Goal: Register for event/course

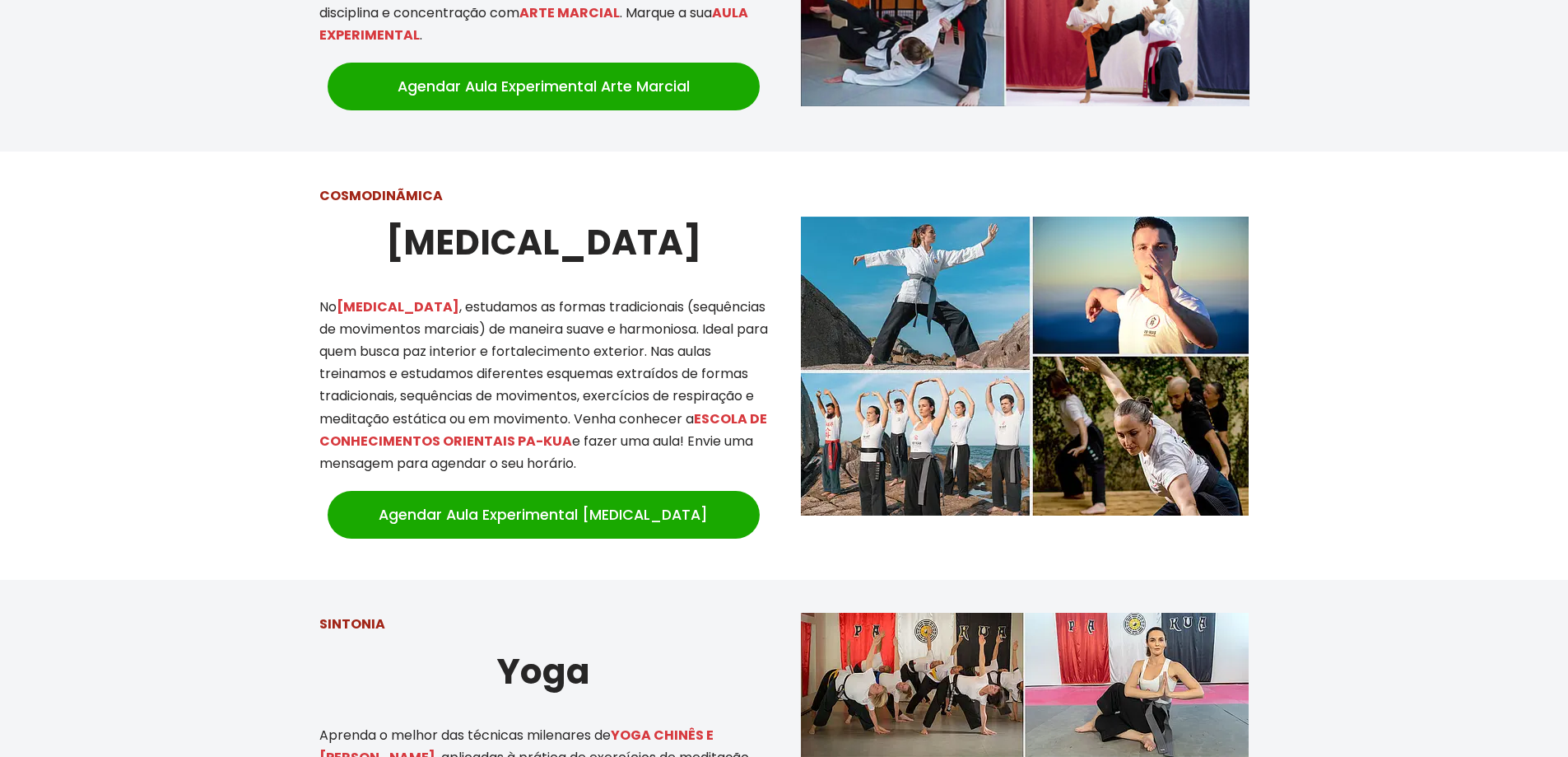
scroll to position [1160, 0]
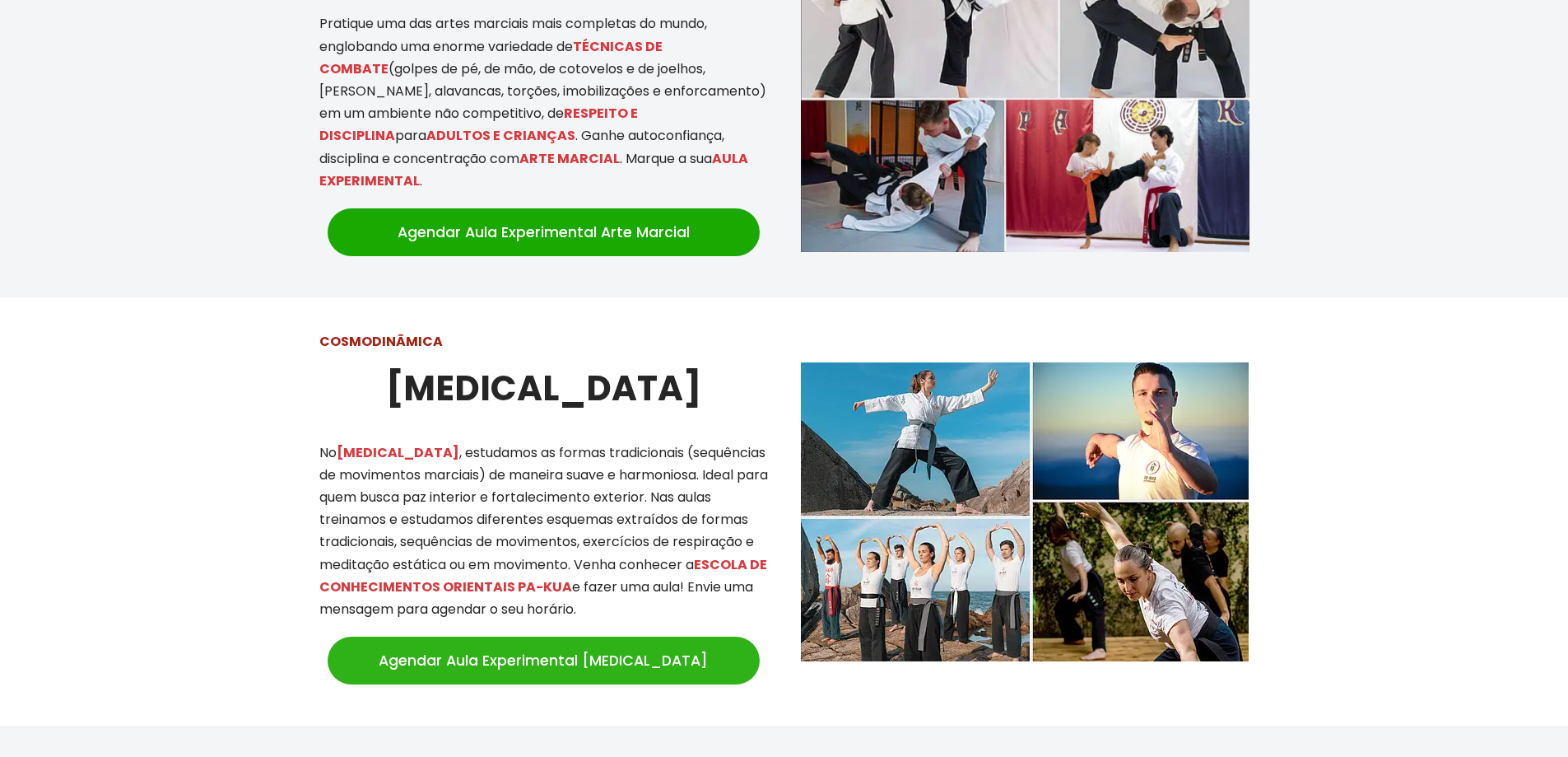
click at [462, 643] on link "Agendar Aula Experimental [MEDICAL_DATA]" at bounding box center [544, 660] width 432 height 48
click at [462, 644] on link "Agendar Aula Experimental [MEDICAL_DATA]" at bounding box center [544, 660] width 432 height 48
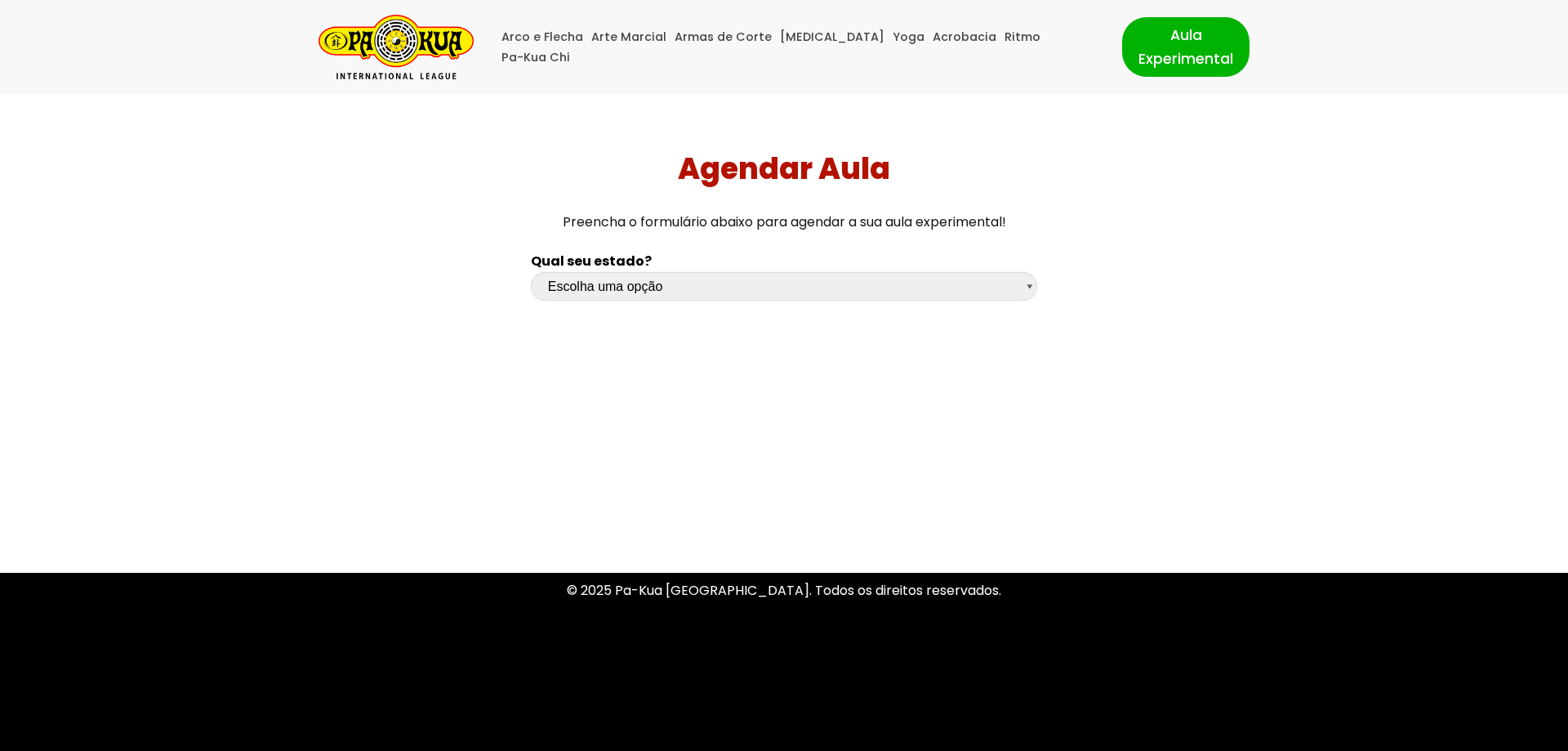
click at [1033, 288] on select "Escolha uma opção Rio Grande do Sul Santa Catarina Paraná São Paulo Rio de Jane…" at bounding box center [784, 286] width 506 height 29
select select "sp"
click at [531, 272] on select "Escolha uma opção Rio Grande do Sul Santa Catarina Paraná São Paulo Rio de Jane…" at bounding box center [784, 286] width 506 height 29
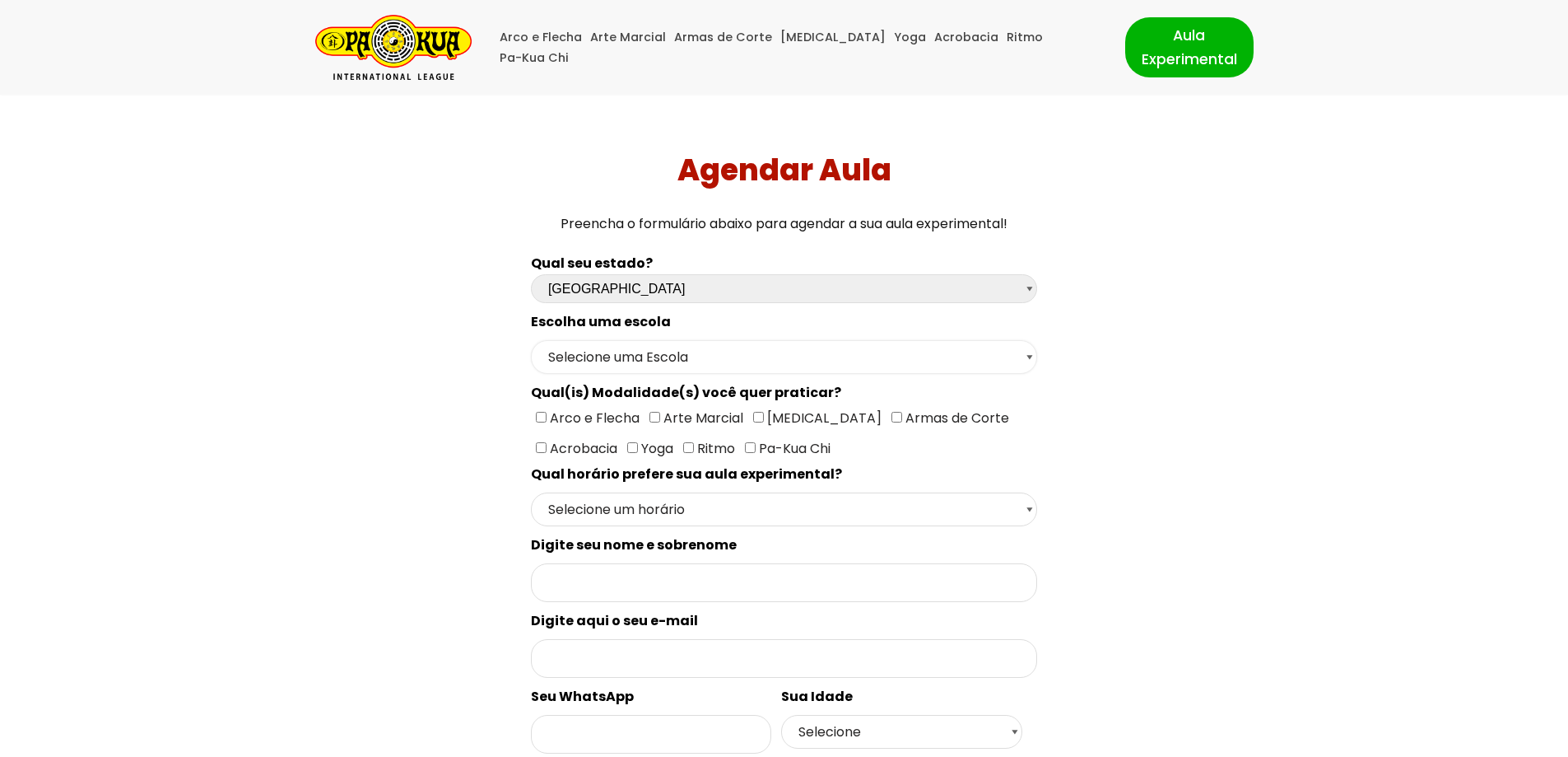
click at [1031, 359] on select "Selecione uma Escola São Paulo - Escola Santa Cruz São Paulo - Escola Ana Rosa …" at bounding box center [784, 357] width 506 height 34
select select "São Paulo - Escola Santa Cruz"
click at [531, 340] on select "Selecione uma Escola São Paulo - Escola Santa Cruz São Paulo - Escola Ana Rosa …" at bounding box center [784, 357] width 506 height 34
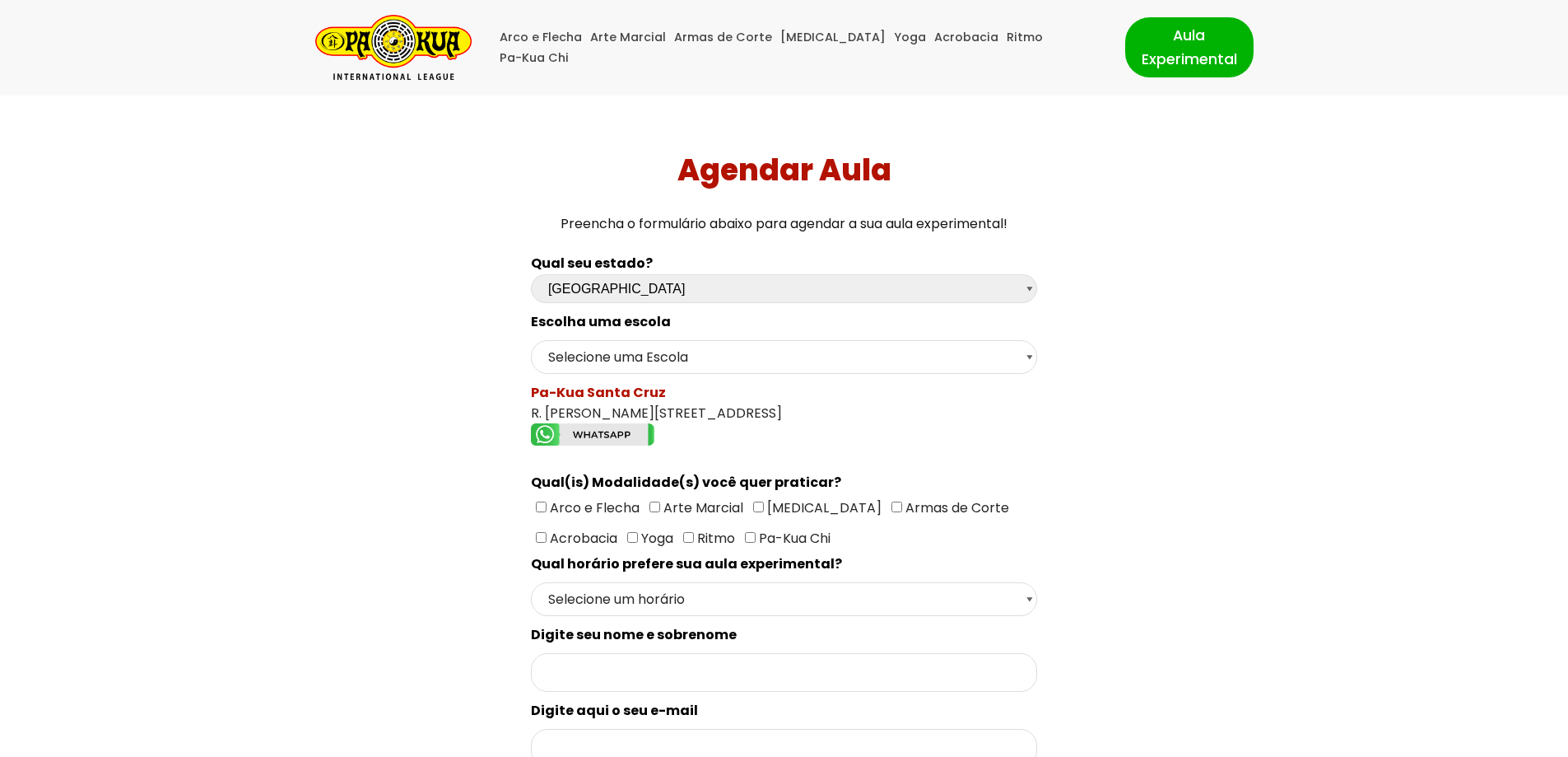
drag, startPoint x: 529, startPoint y: 385, endPoint x: 848, endPoint y: 415, distance: 320.4
click at [850, 415] on div "Pa-Kua Santa Cruz R. Domingos de Morais, 2683 - Vila Mariana" at bounding box center [784, 416] width 506 height 69
copy div "Pa-Kua Santa Cruz R. Domingos de Morais, 2683 - Vila Mariana"
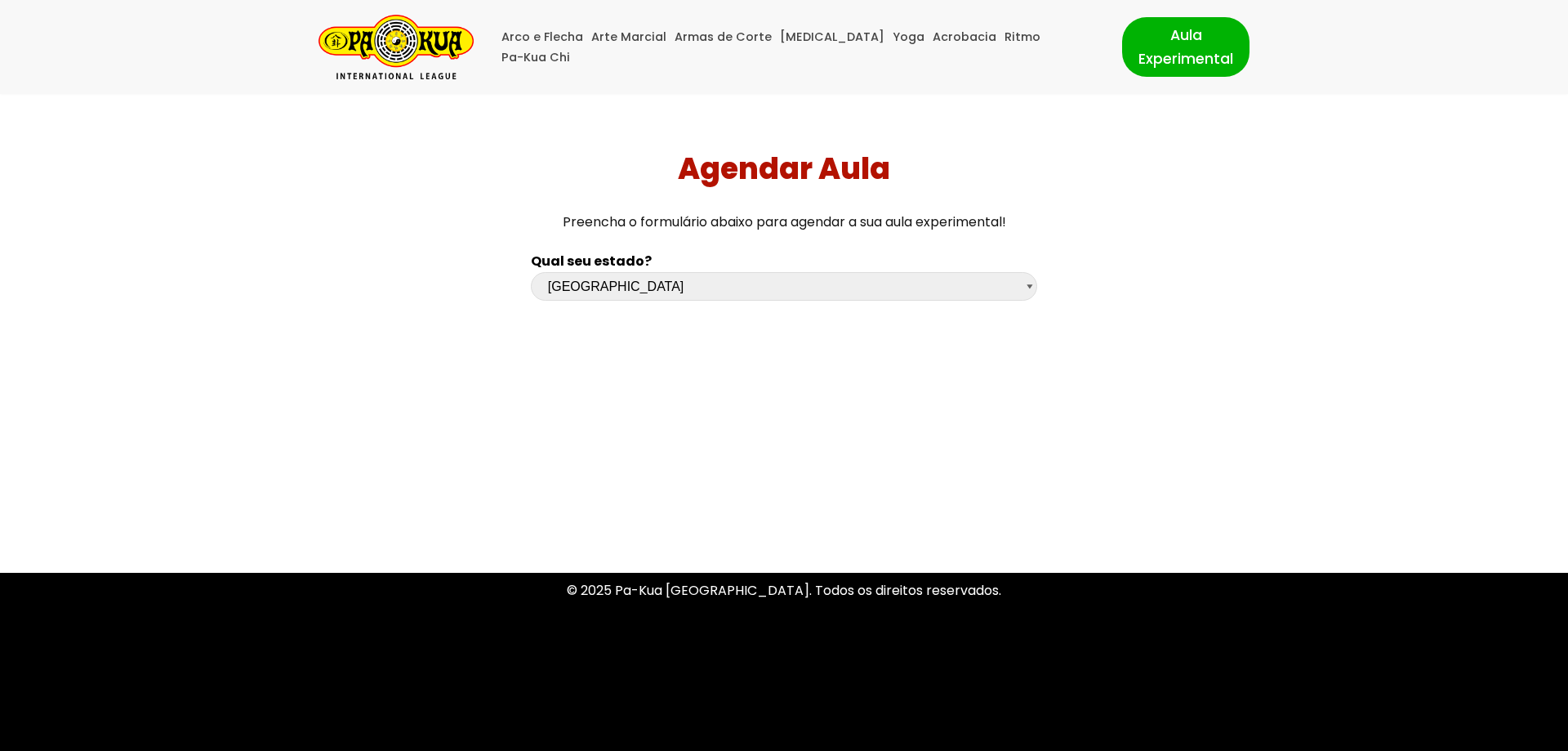
select select "sp"
